Goal: Feedback & Contribution: Contribute content

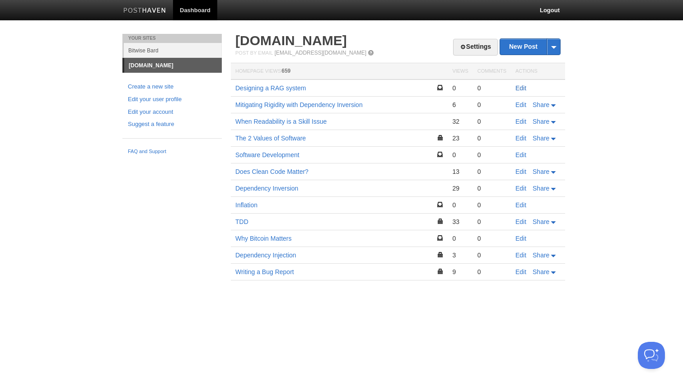
click at [521, 90] on link "Edit" at bounding box center [520, 87] width 11 height 7
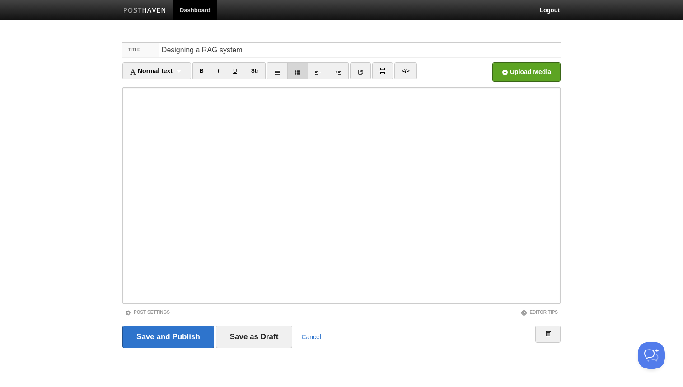
click at [303, 75] on link at bounding box center [297, 70] width 21 height 17
click at [529, 74] on input "file" at bounding box center [254, 74] width 684 height 46
click at [555, 74] on input "file" at bounding box center [254, 74] width 684 height 46
click at [257, 337] on input "Save as Draft" at bounding box center [254, 337] width 77 height 23
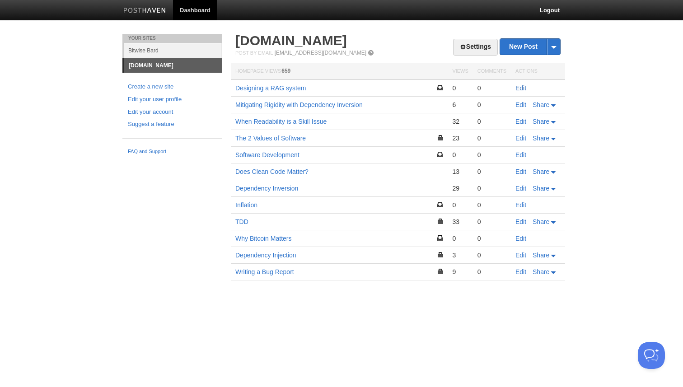
click at [521, 86] on link "Edit" at bounding box center [520, 87] width 11 height 7
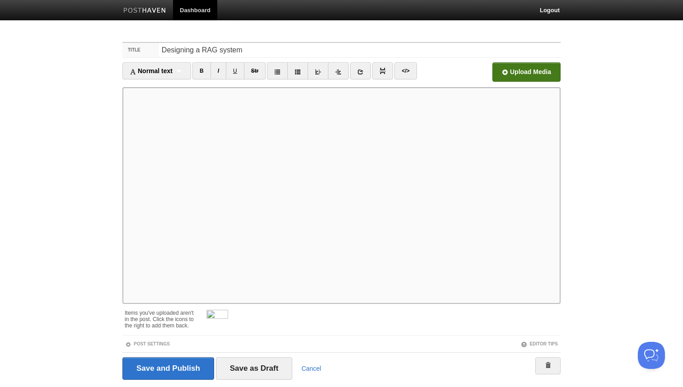
click at [543, 69] on input "file" at bounding box center [254, 74] width 684 height 46
click at [406, 75] on link "</>" at bounding box center [405, 70] width 22 height 17
type textarea "<p>I was recently looking into RAG systems and found the subject surprisingly s…"
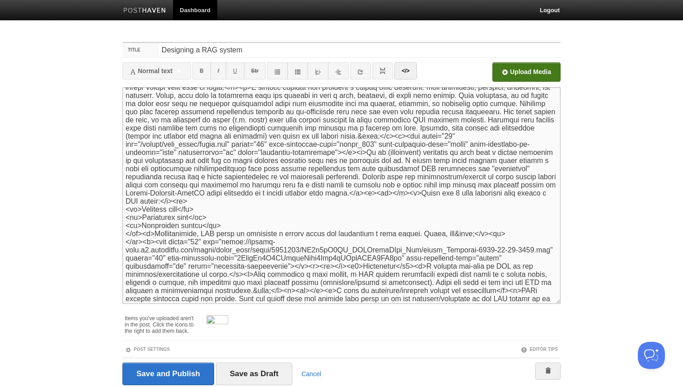
scroll to position [142, 0]
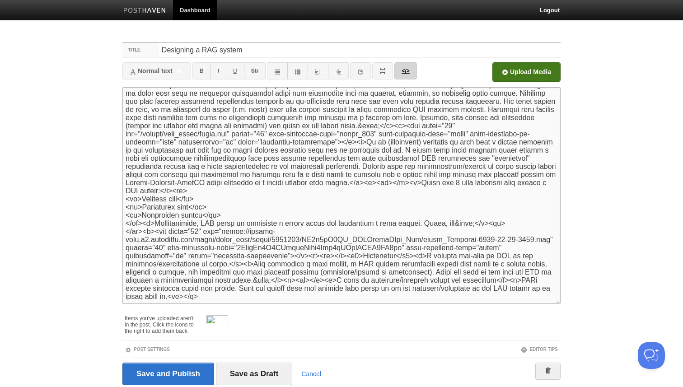
click at [406, 71] on link "</>" at bounding box center [405, 70] width 22 height 17
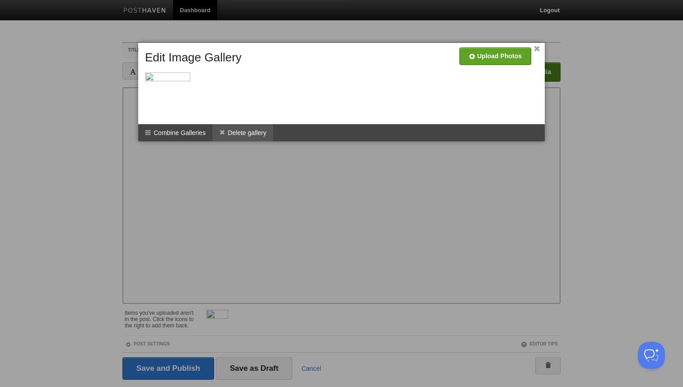
click at [249, 132] on li "Delete gallery" at bounding box center [242, 132] width 61 height 17
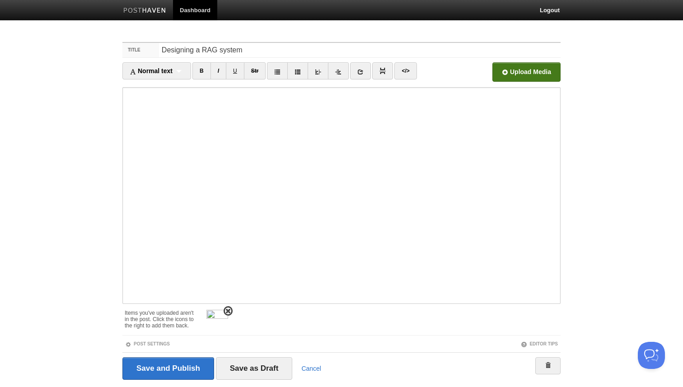
click at [226, 312] on span at bounding box center [228, 311] width 6 height 6
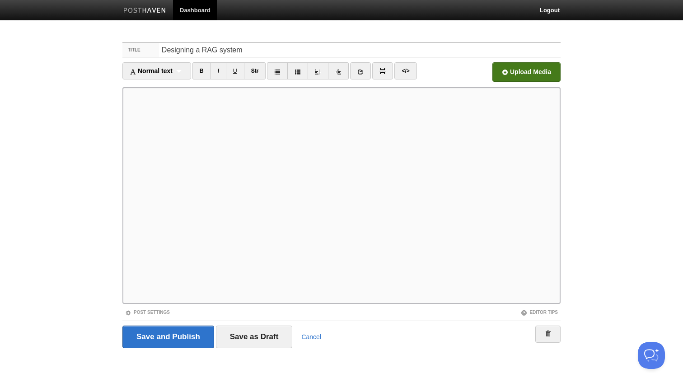
click at [534, 74] on input "file" at bounding box center [254, 74] width 684 height 46
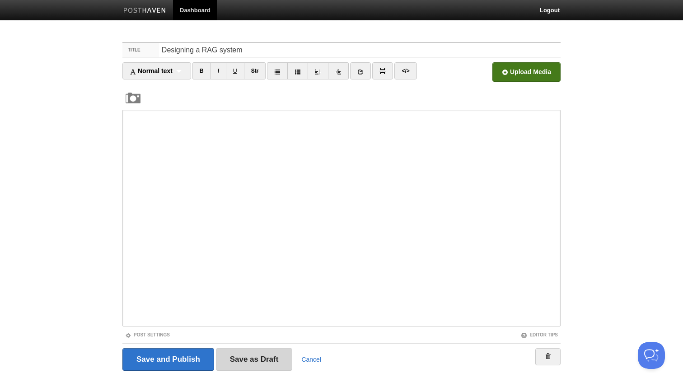
click at [272, 366] on input "Save as Draft" at bounding box center [254, 359] width 77 height 23
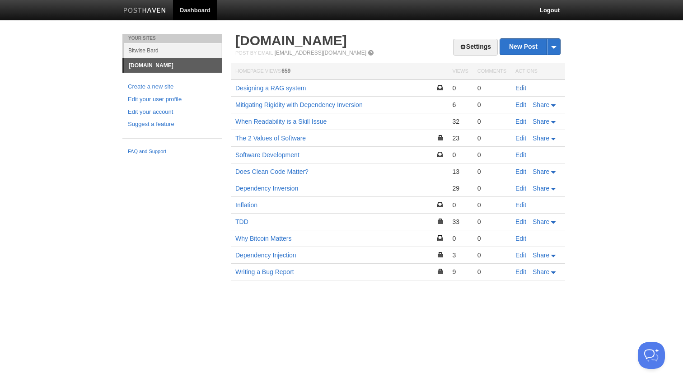
click at [523, 88] on link "Edit" at bounding box center [520, 87] width 11 height 7
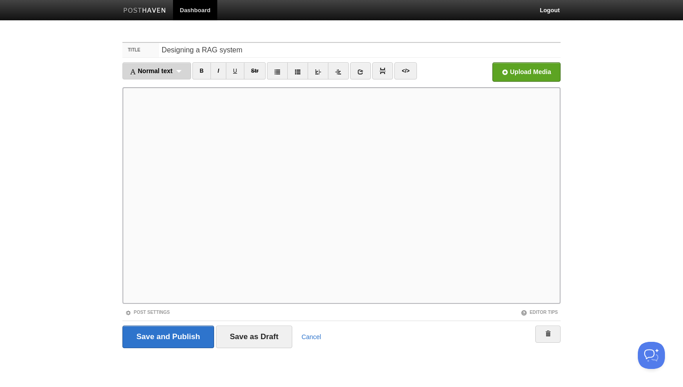
click at [179, 68] on div "Normal text Normal text Heading 1 Heading 2 Heading 3" at bounding box center [156, 70] width 69 height 17
click at [345, 77] on link at bounding box center [338, 70] width 21 height 17
click at [257, 341] on input "Save as Draft" at bounding box center [254, 337] width 77 height 23
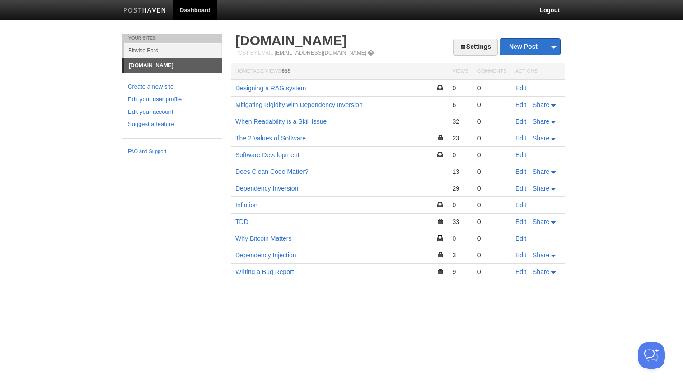
click at [524, 87] on link "Edit" at bounding box center [520, 87] width 11 height 7
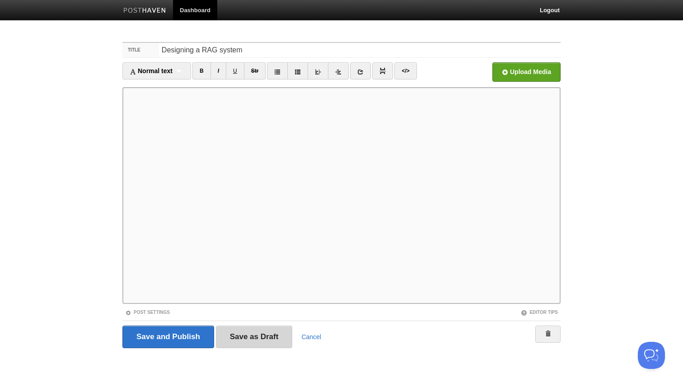
click at [279, 338] on input "Save as Draft" at bounding box center [254, 337] width 77 height 23
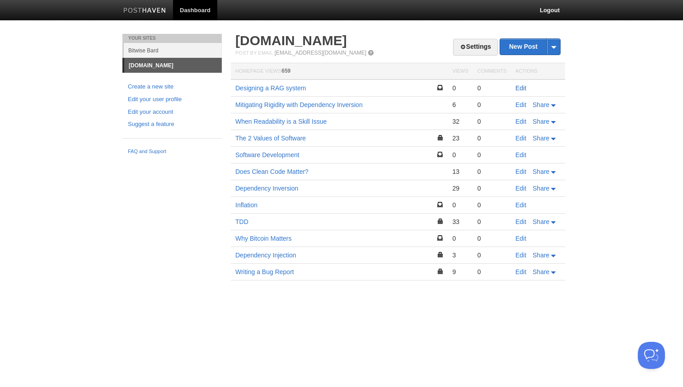
drag, startPoint x: 520, startPoint y: 88, endPoint x: 516, endPoint y: 92, distance: 5.7
click at [520, 88] on link "Edit" at bounding box center [520, 87] width 11 height 7
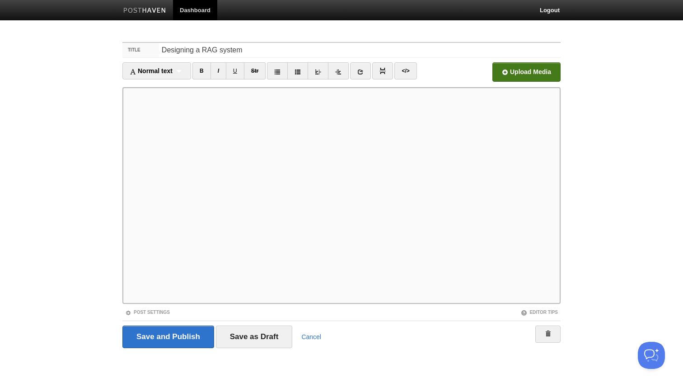
click at [519, 74] on input "file" at bounding box center [254, 74] width 684 height 46
click at [274, 332] on input "Save as Draft" at bounding box center [254, 337] width 77 height 23
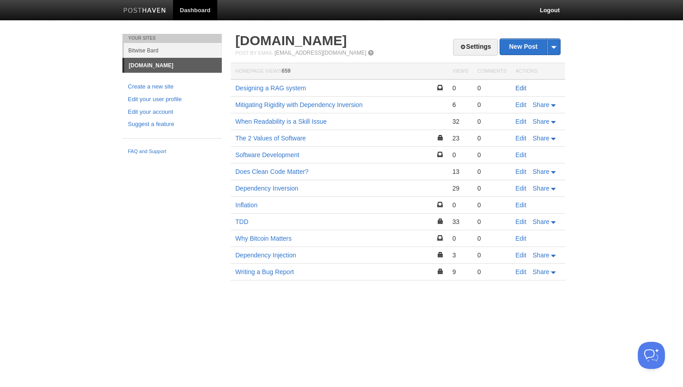
click at [524, 88] on link "Edit" at bounding box center [520, 87] width 11 height 7
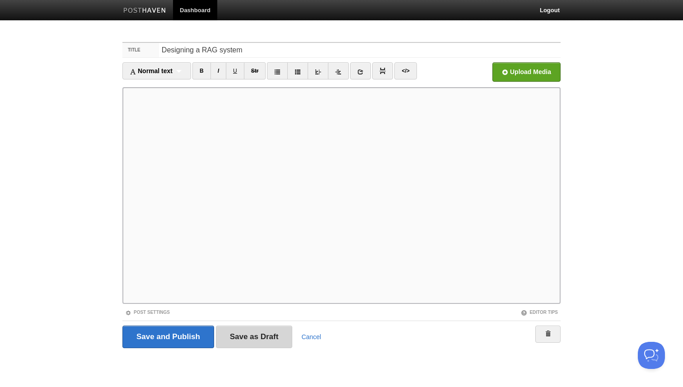
click at [288, 331] on input "Save as Draft" at bounding box center [254, 337] width 77 height 23
